Goal: Ask a question

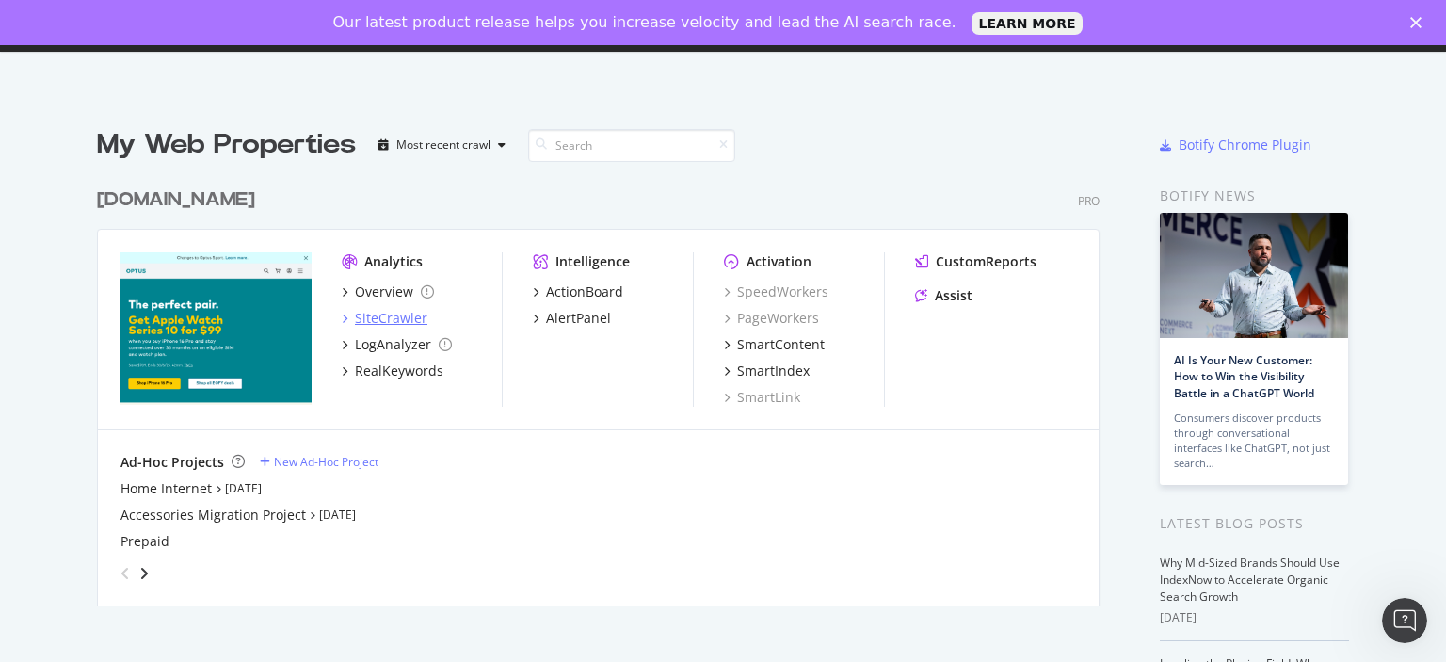
click at [359, 318] on div "SiteCrawler" at bounding box center [391, 318] width 72 height 19
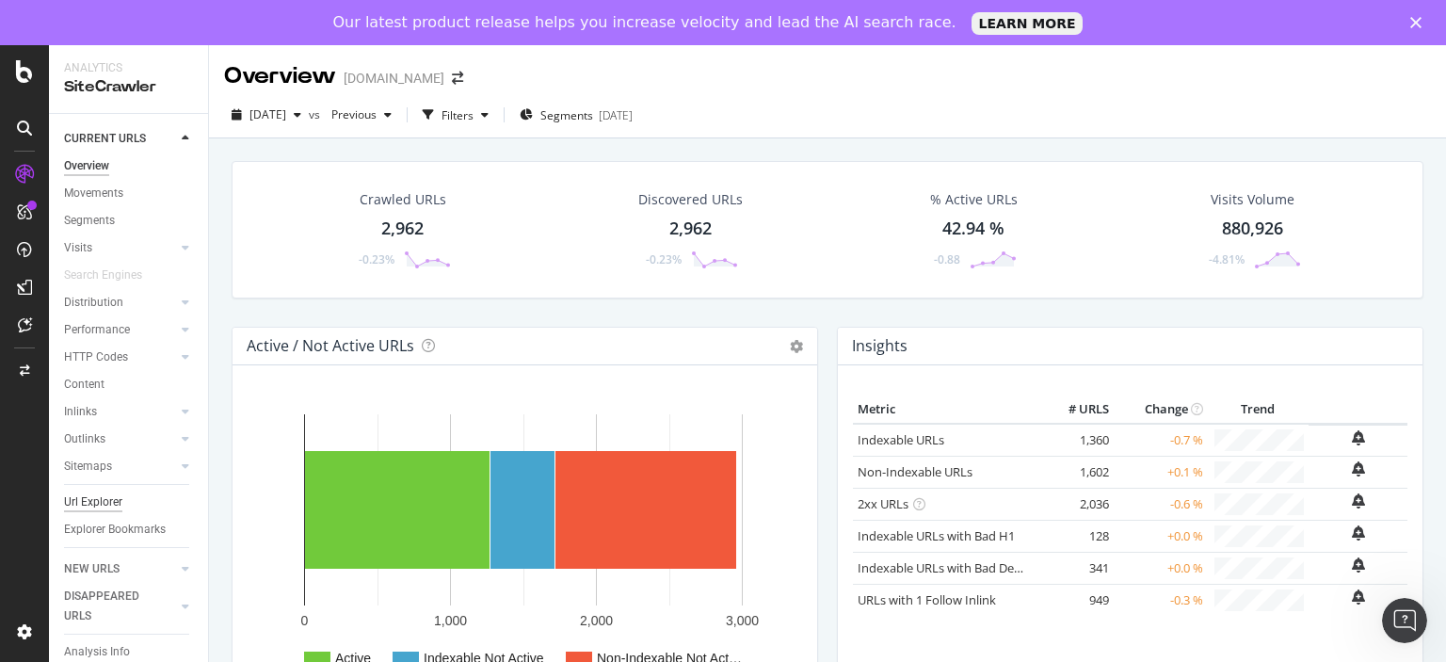
click at [90, 511] on div "Url Explorer" at bounding box center [93, 502] width 58 height 20
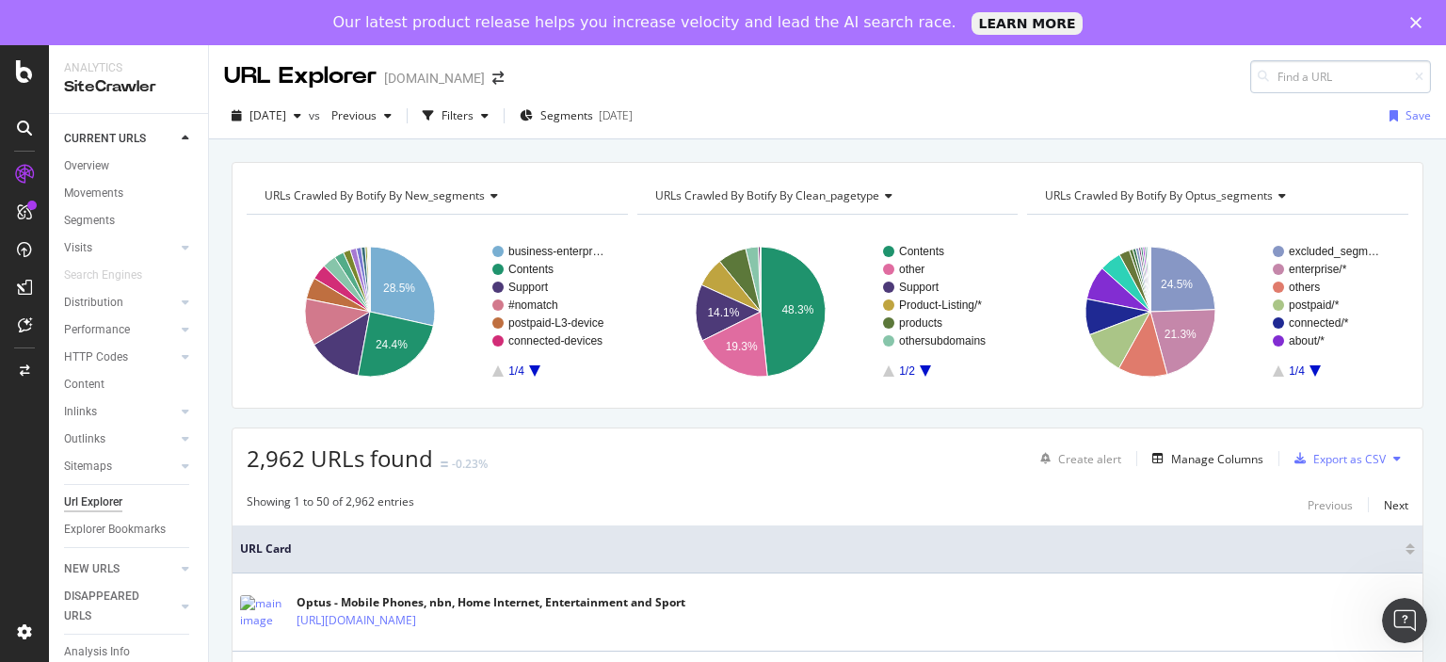
click at [1294, 78] on input at bounding box center [1340, 76] width 181 height 33
type input "o"
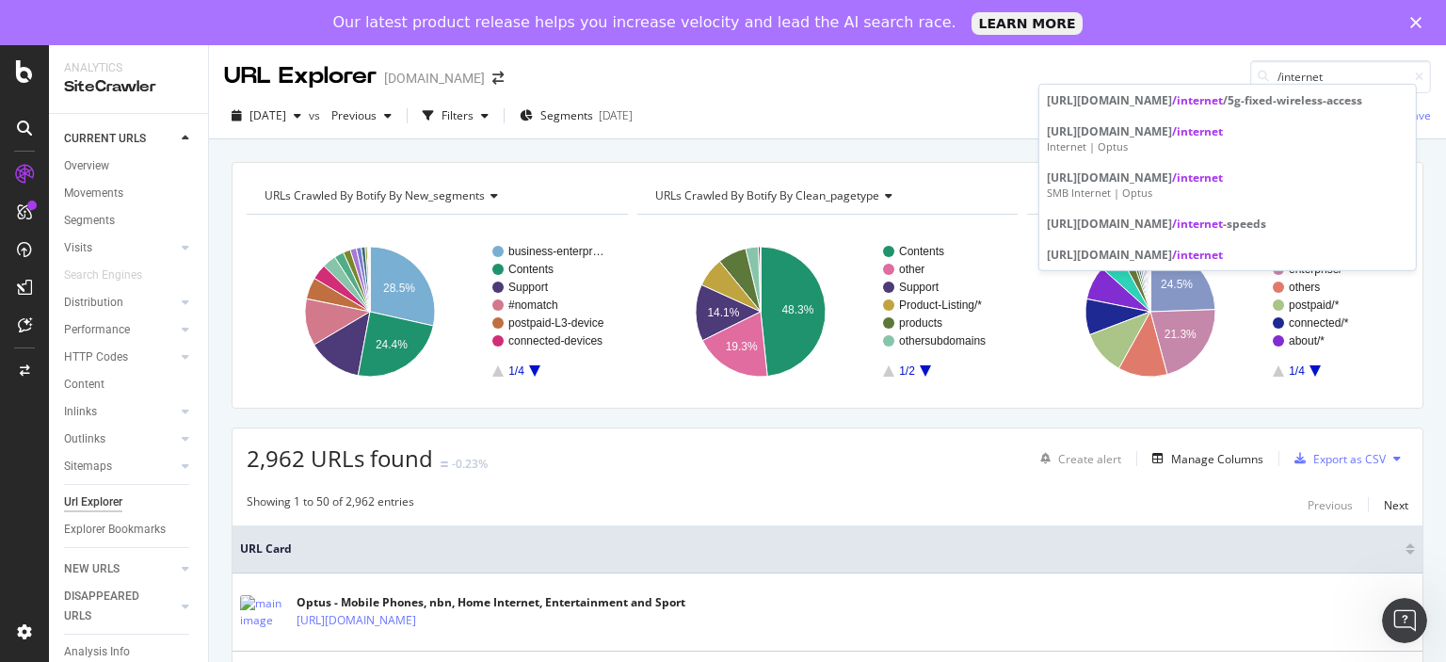
drag, startPoint x: 1312, startPoint y: 72, endPoint x: 1245, endPoint y: 71, distance: 66.8
click at [1250, 71] on div "/internet" at bounding box center [1340, 76] width 181 height 33
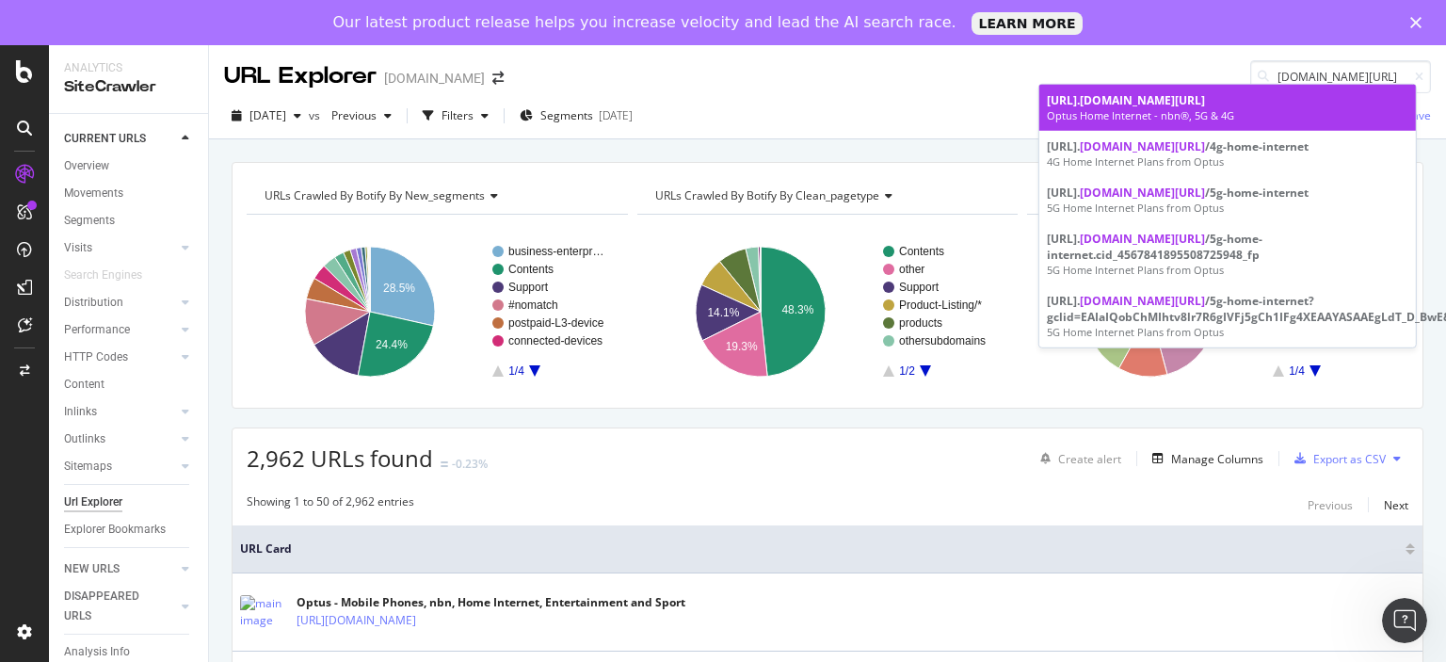
type input "[DOMAIN_NAME][URL]"
click at [1205, 100] on span "[DOMAIN_NAME][URL]" at bounding box center [1142, 100] width 125 height 16
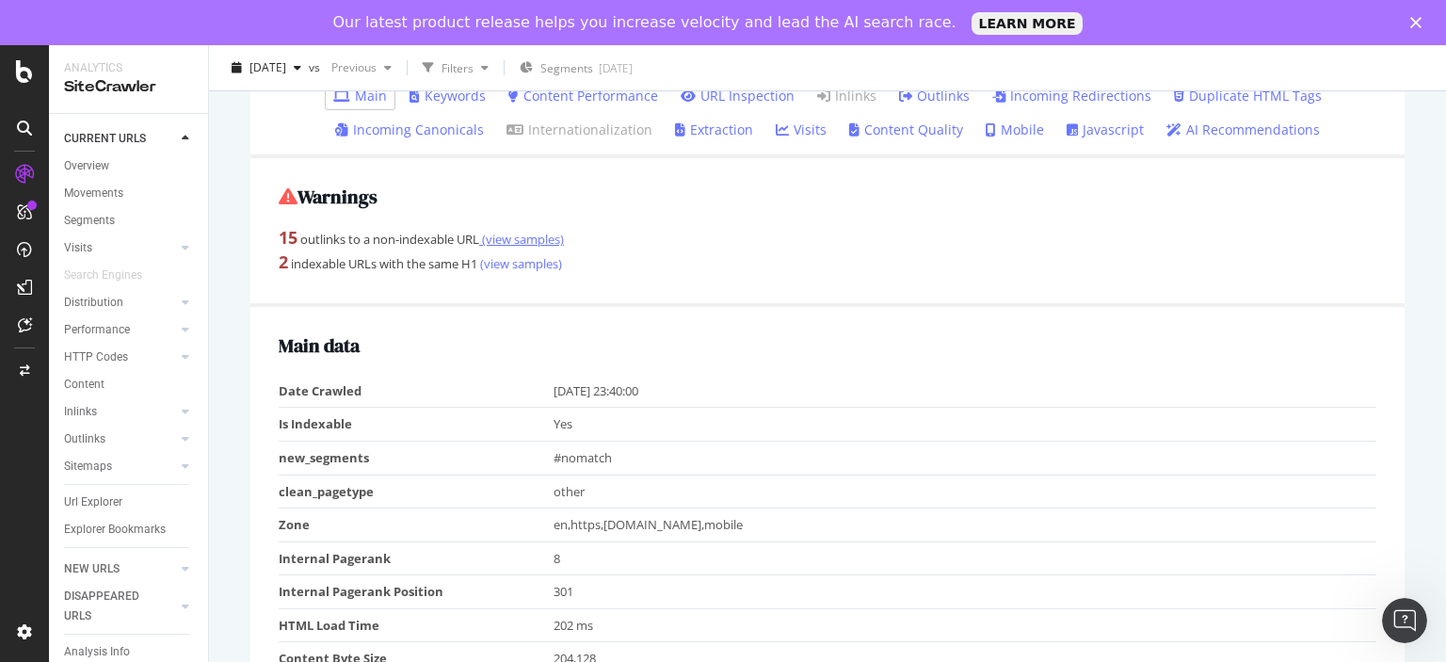
scroll to position [376, 0]
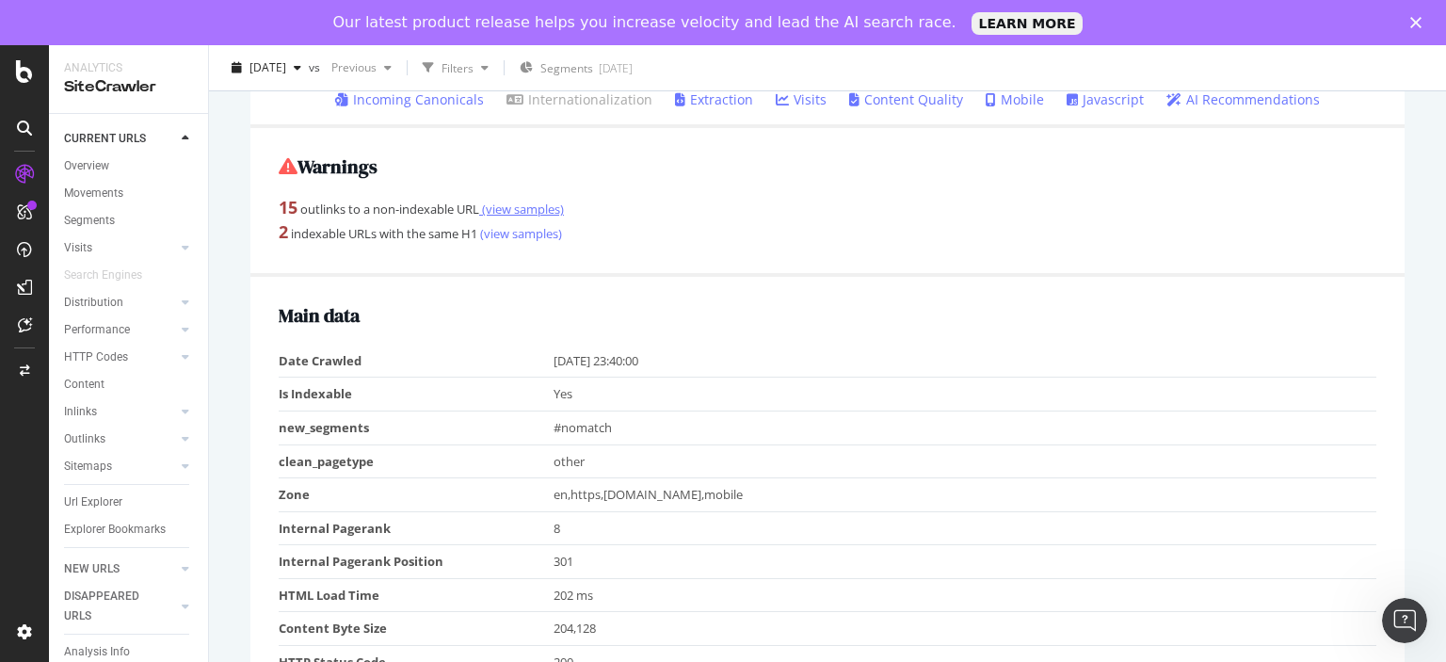
click at [538, 217] on link "(view samples)" at bounding box center [521, 208] width 85 height 17
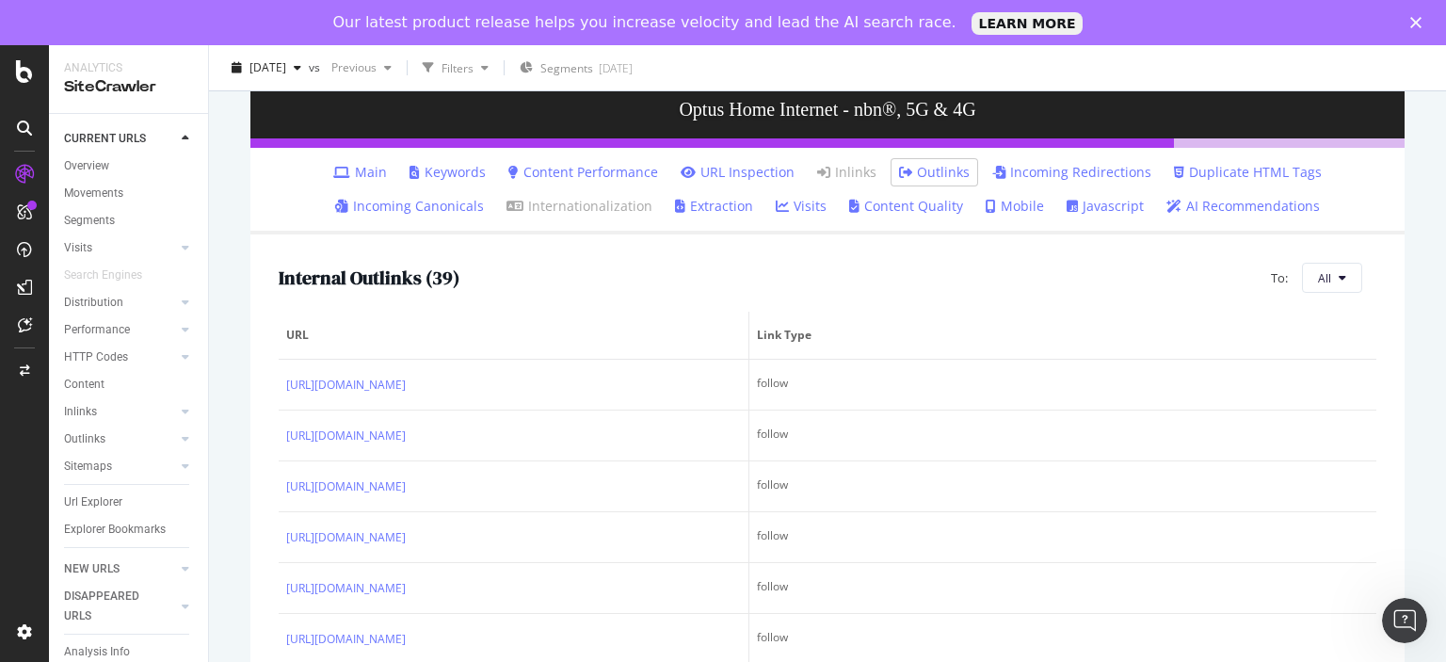
scroll to position [52, 0]
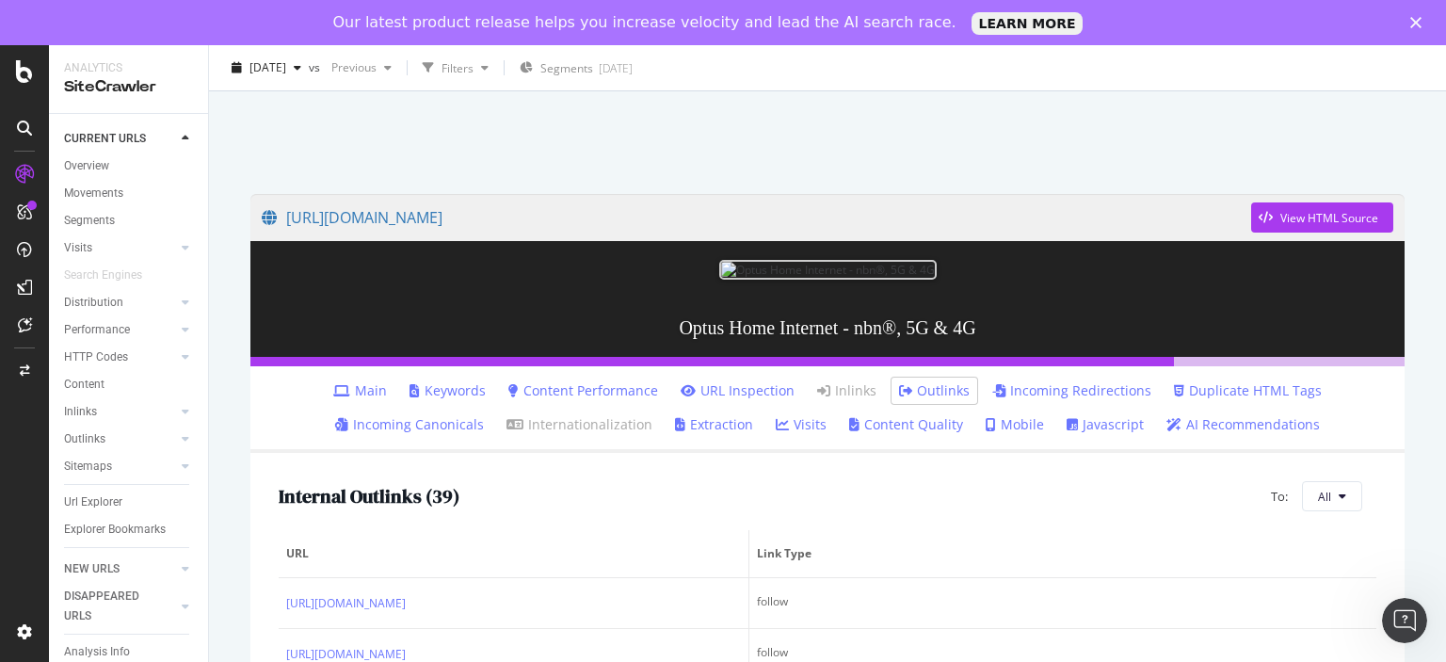
click at [1262, 434] on link "AI Recommendations" at bounding box center [1242, 424] width 153 height 19
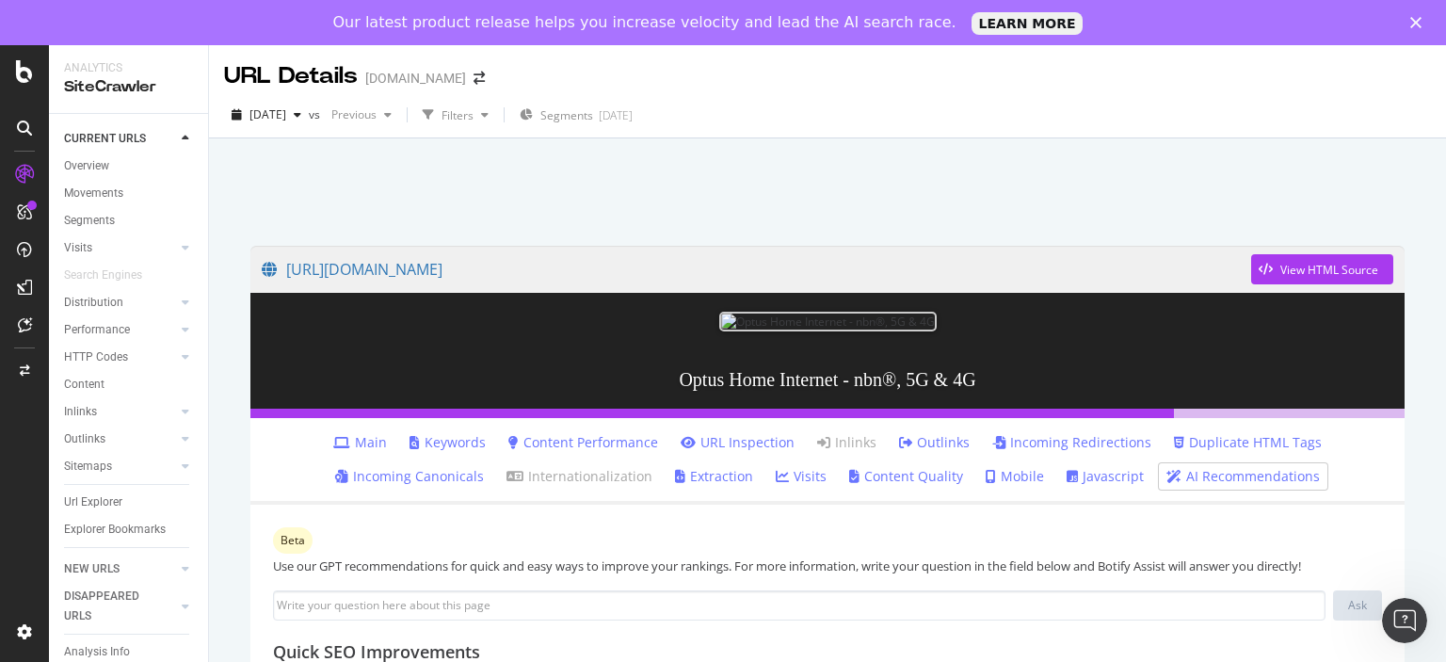
click at [1401, 619] on icon "Open Intercom Messenger" at bounding box center [1404, 620] width 31 height 31
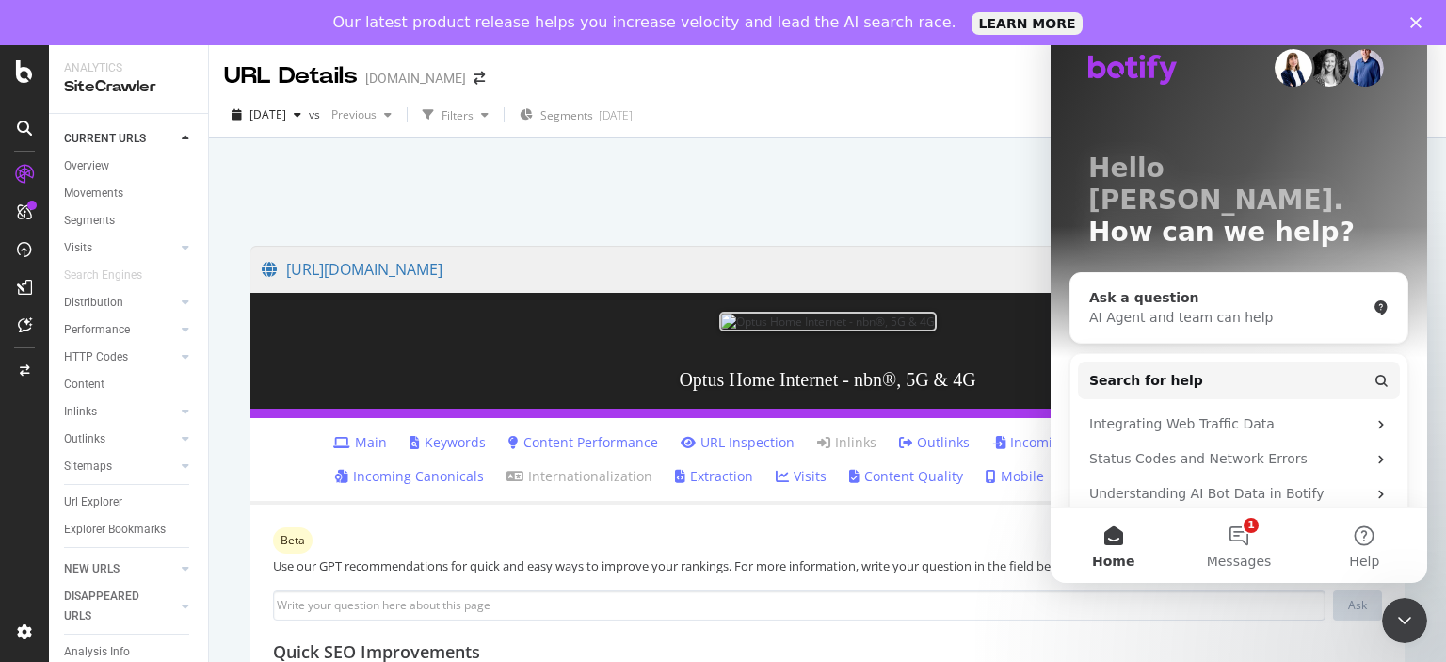
click at [1156, 288] on div "Ask a question" at bounding box center [1227, 298] width 277 height 20
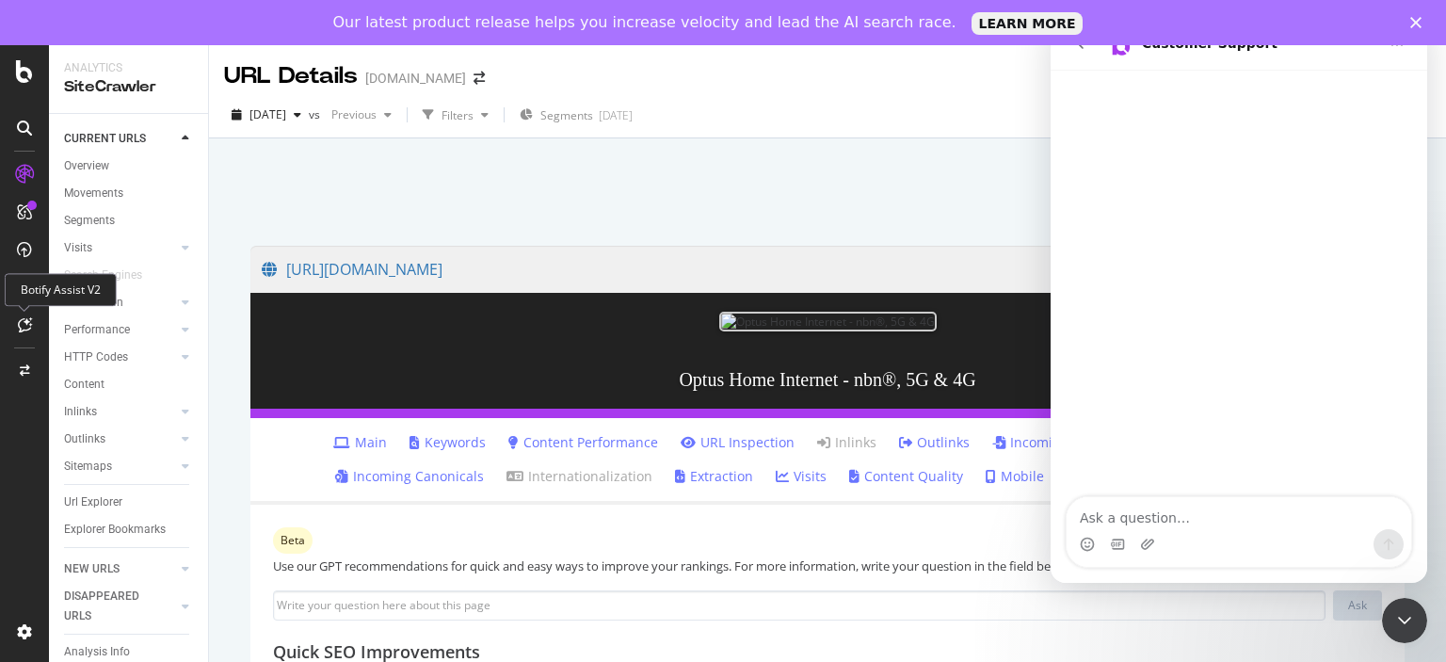
click at [16, 325] on div at bounding box center [24, 325] width 30 height 30
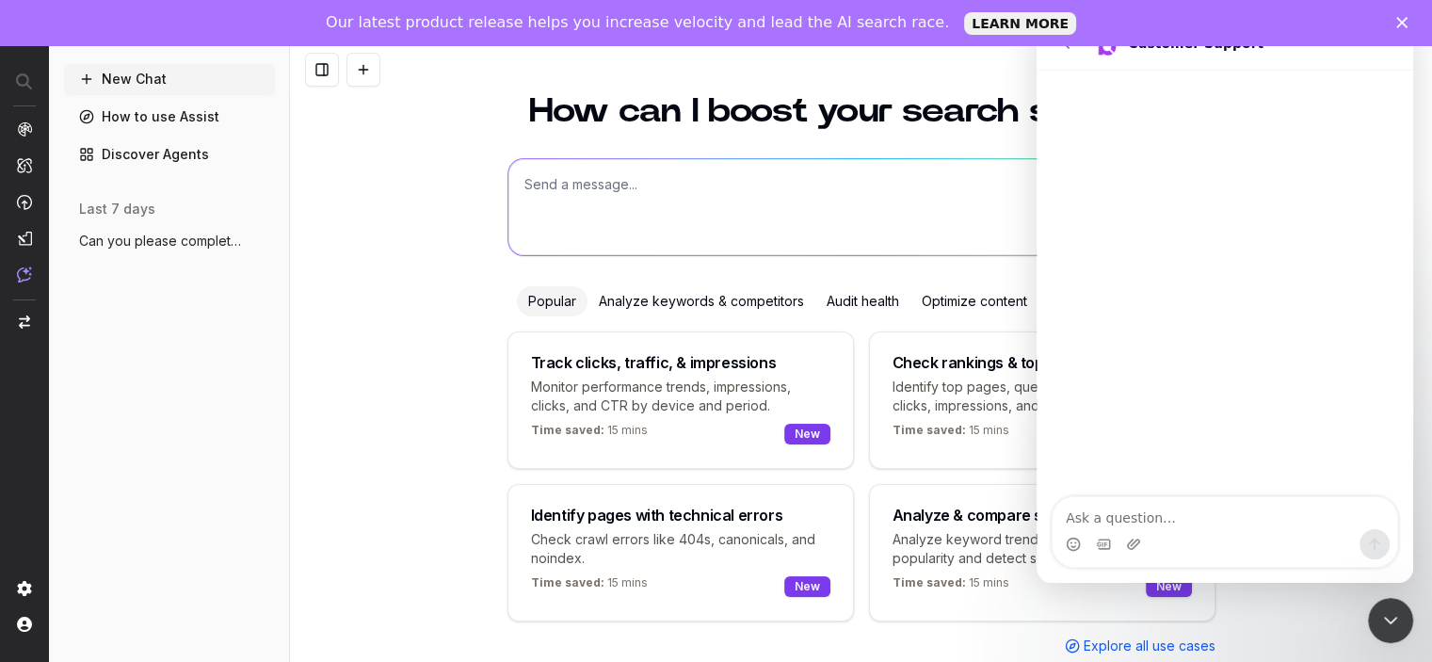
click at [725, 265] on div "How can I boost your search strategy? Popular Analyze keywords & competitors Au…" at bounding box center [861, 373] width 723 height 602
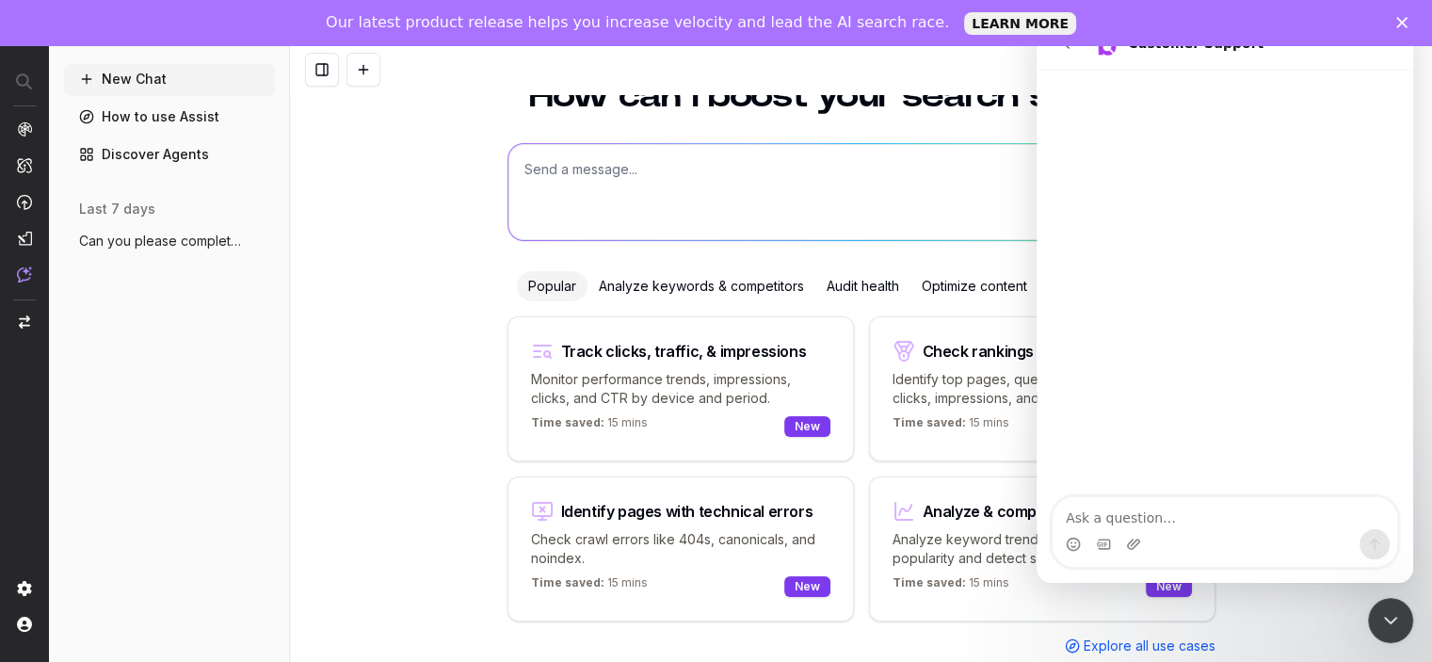
click at [641, 183] on textarea "To enrich screen reader interactions, please activate Accessibility in Grammarl…" at bounding box center [861, 192] width 706 height 96
paste textarea "To enrich screen reader interactions, please activate Accessibility in Grammarl…"
click at [777, 159] on textarea "How to boost ranking and AI visibility for" at bounding box center [861, 192] width 706 height 96
paste textarea "[URL][DOMAIN_NAME]"
type textarea "How to boost ranking and AI visibility for https://www.optus.com.au/internet"
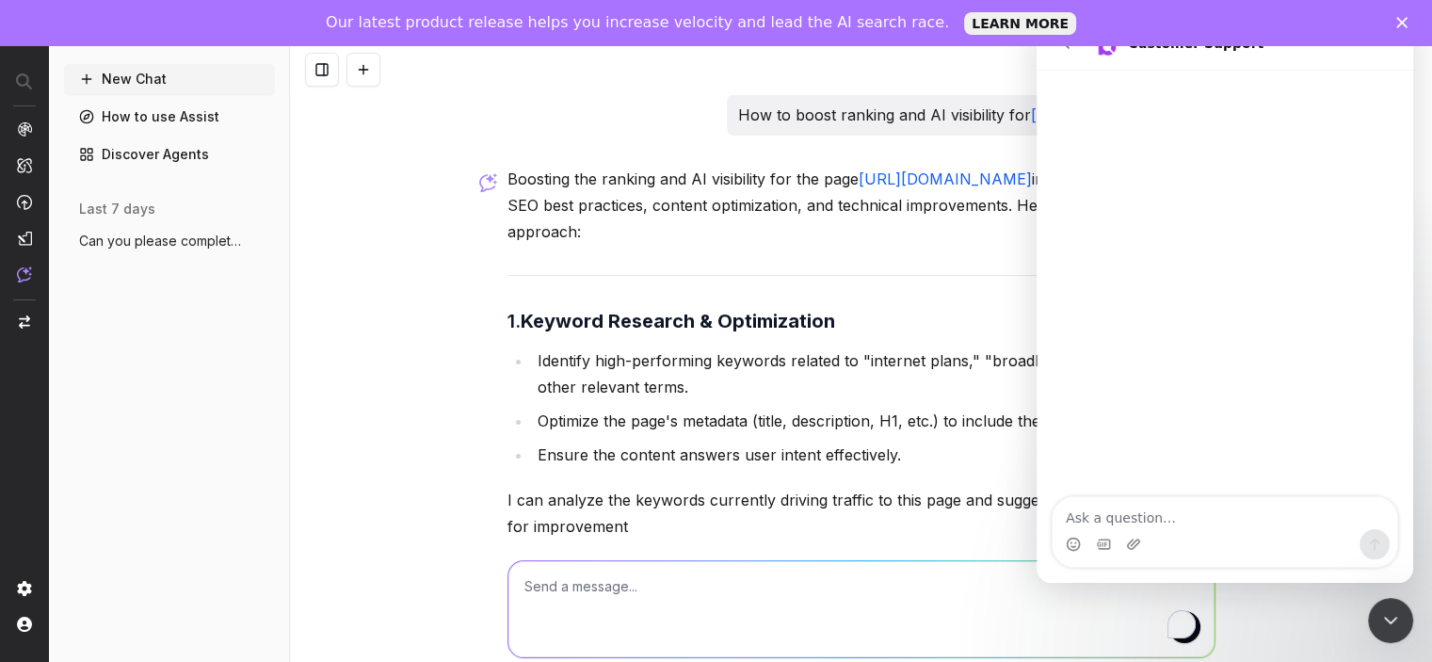
scroll to position [1, 0]
click at [1386, 614] on icon "Close Intercom Messenger" at bounding box center [1390, 620] width 23 height 23
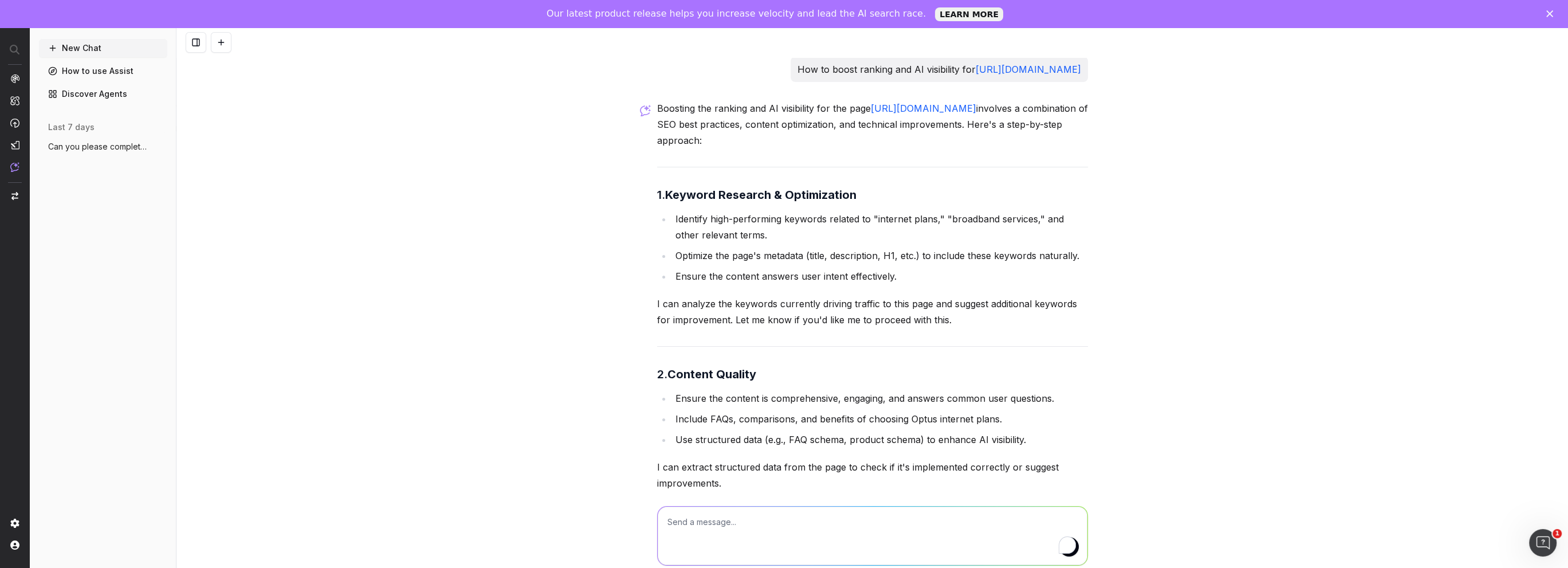
scroll to position [0, 0]
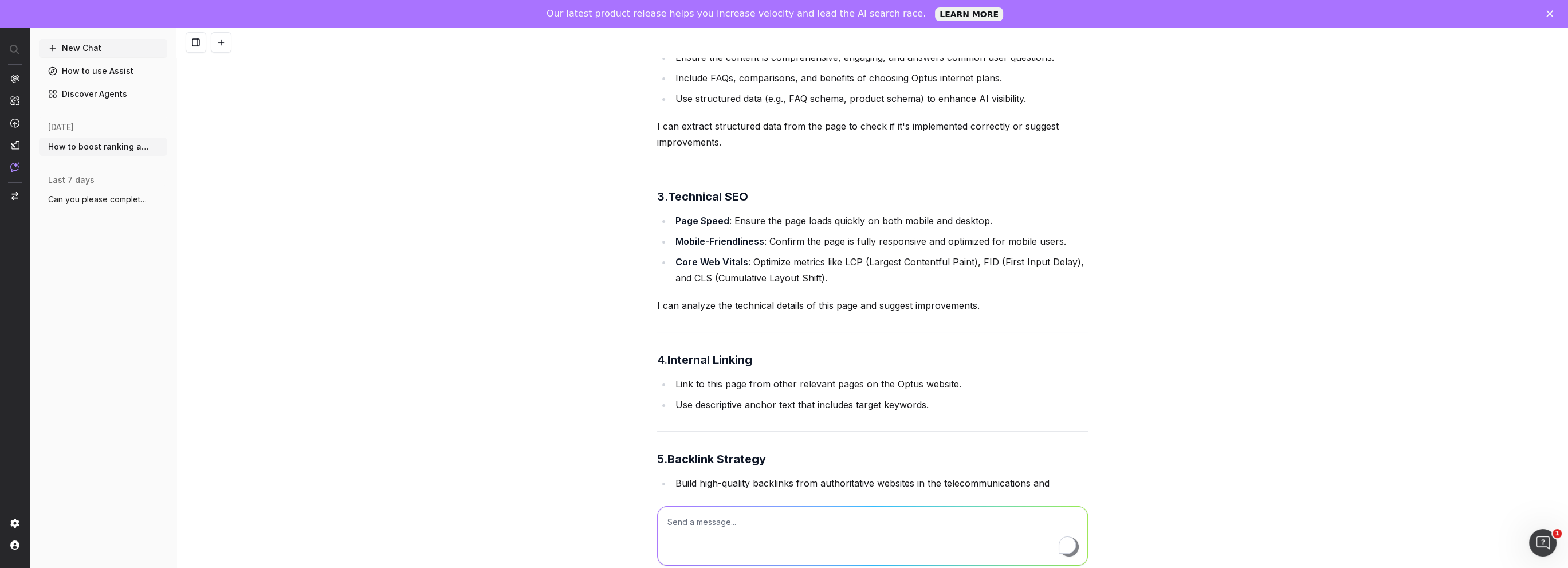
scroll to position [344, 0]
drag, startPoint x: 656, startPoint y: 302, endPoint x: 1001, endPoint y: 300, distance: 345.0
click at [880, 300] on p "I can analyze the technical details of this page and suggest improvements." at bounding box center [873, 303] width 431 height 16
copy p "I can analyze the technical details of this page and suggest improvements."
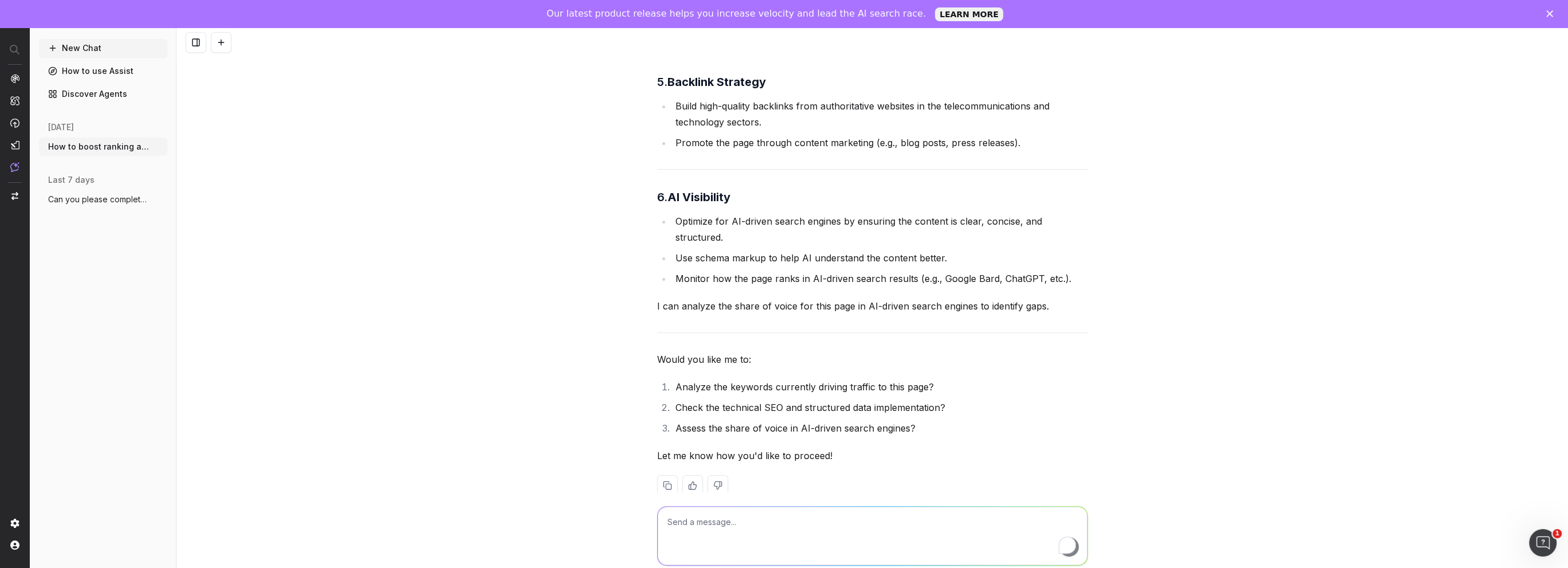
scroll to position [739, 0]
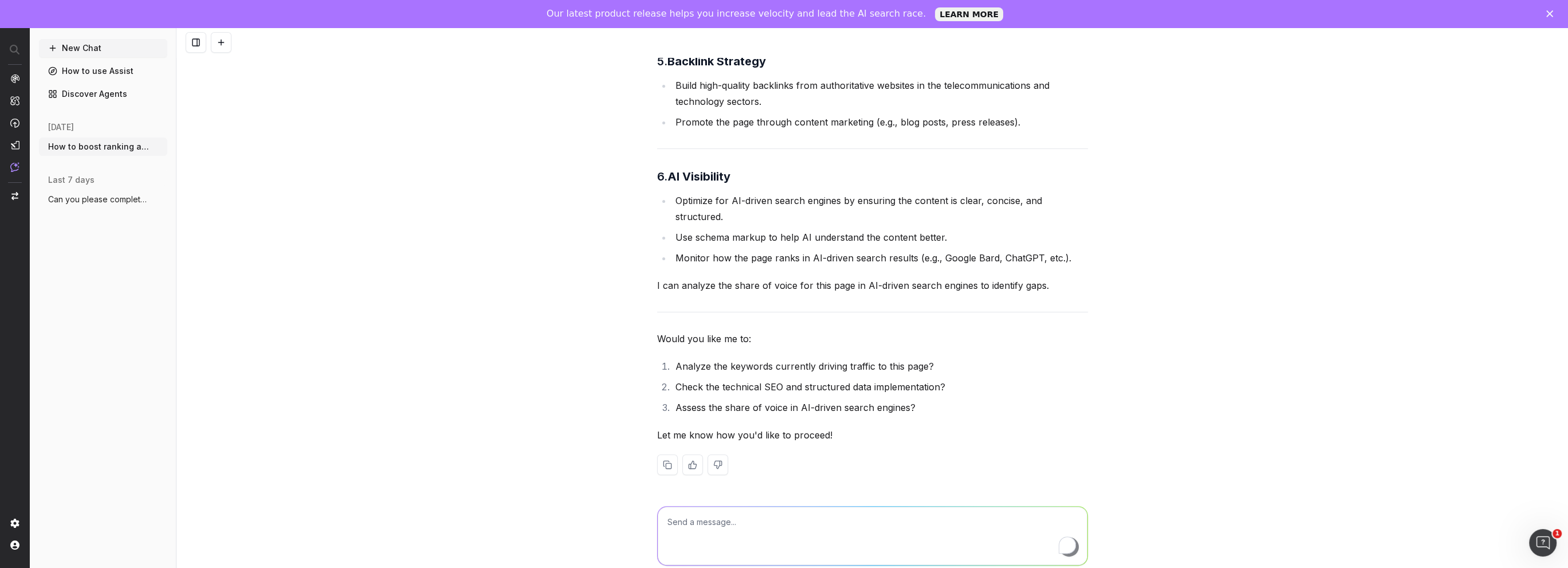
click at [751, 402] on textarea "To enrich screen reader interactions, please activate Accessibility in Grammarl…" at bounding box center [872, 536] width 430 height 58
type textarea "yes"
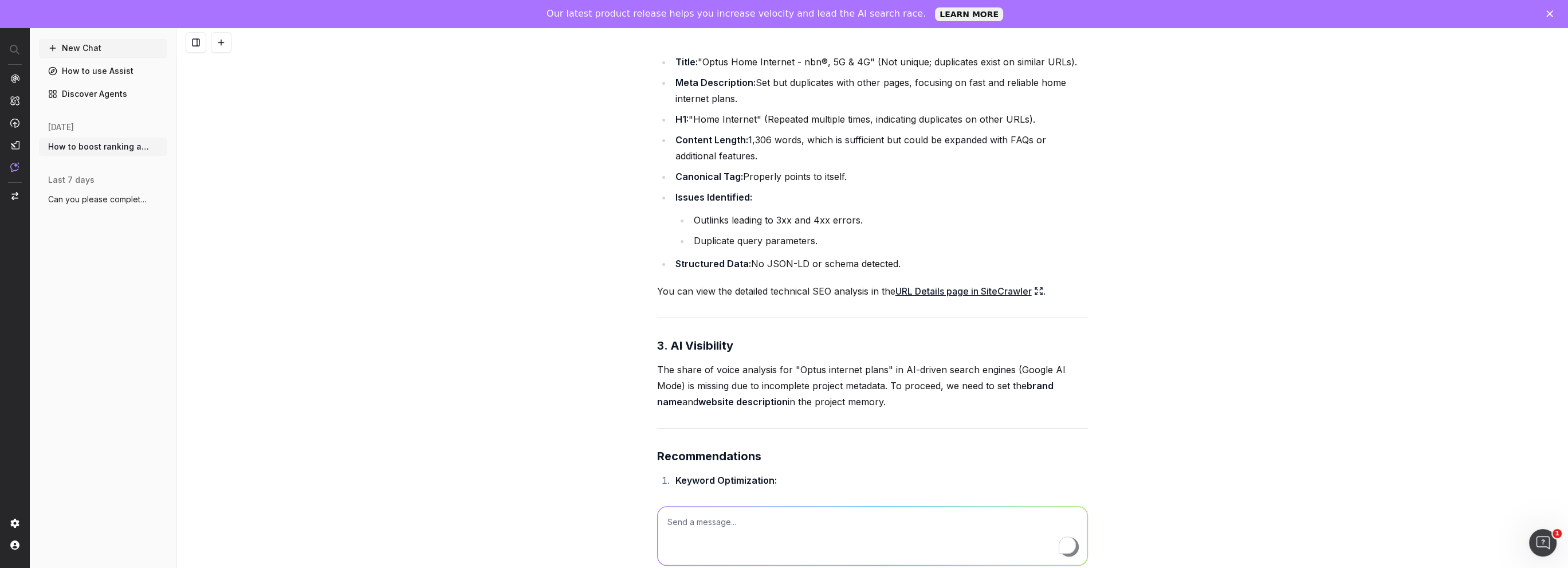
scroll to position [1601, 0]
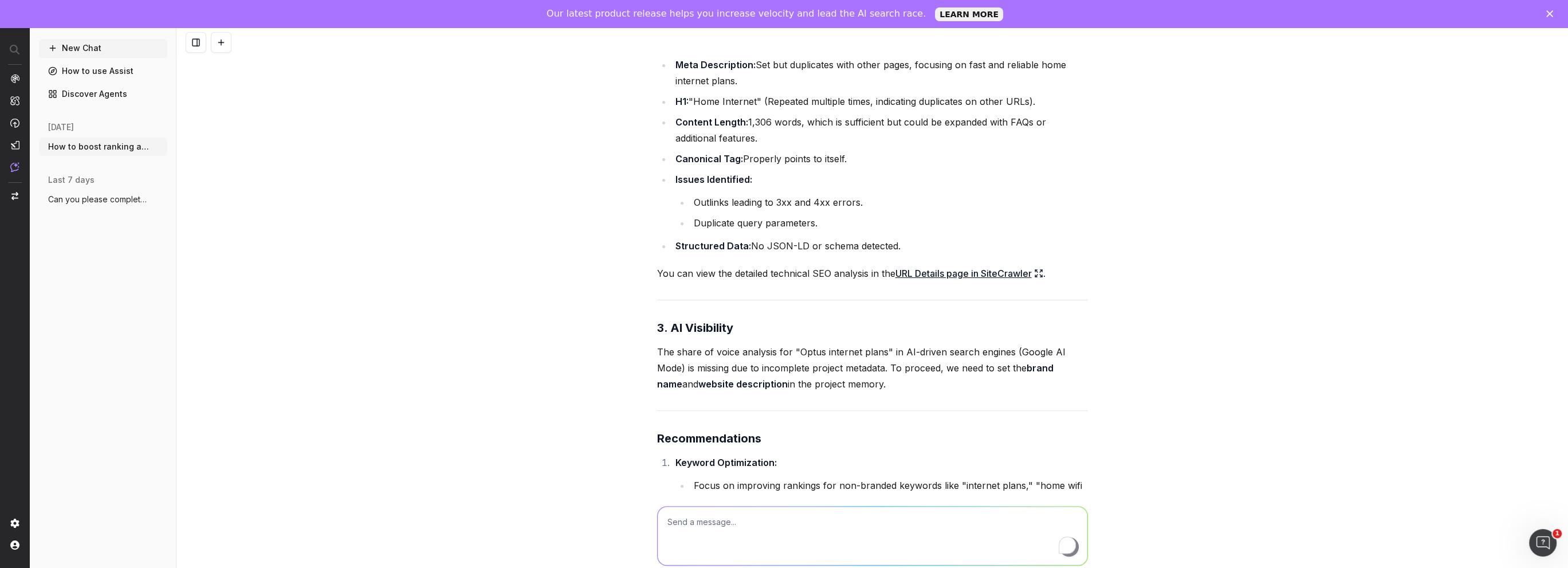
drag, startPoint x: 869, startPoint y: 380, endPoint x: 649, endPoint y: 349, distance: 222.2
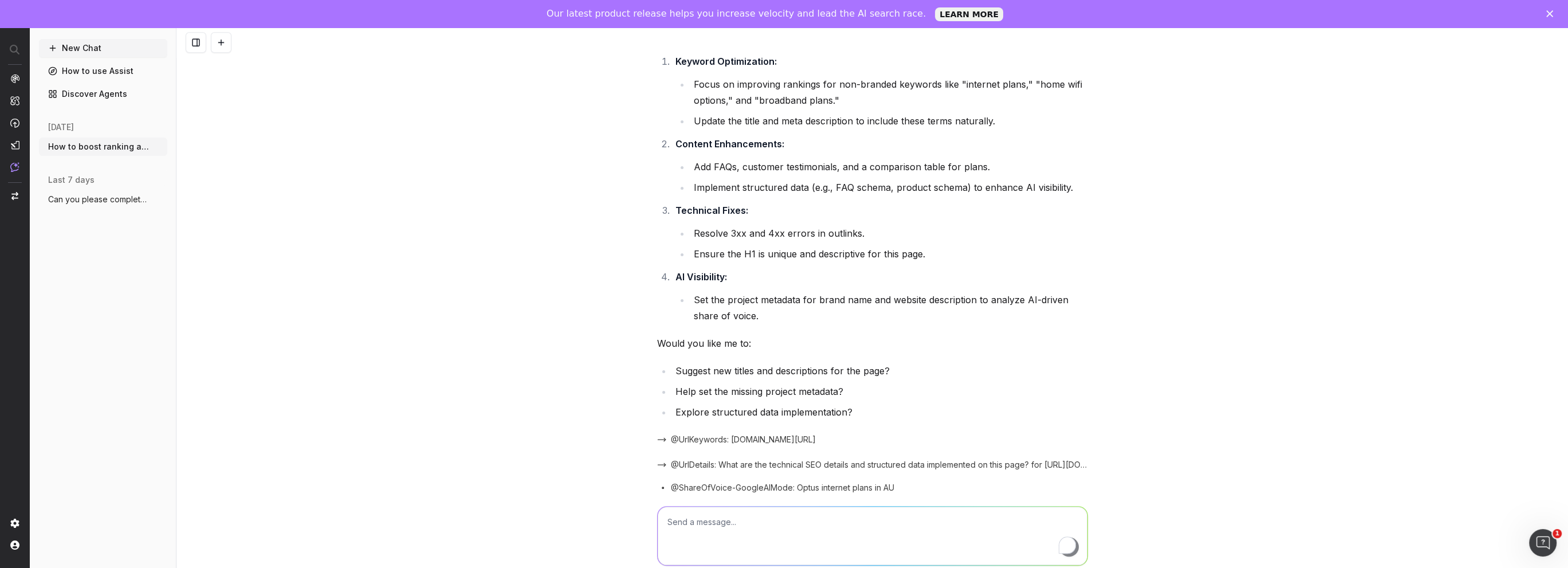
scroll to position [2050, 0]
